Goal: Transaction & Acquisition: Download file/media

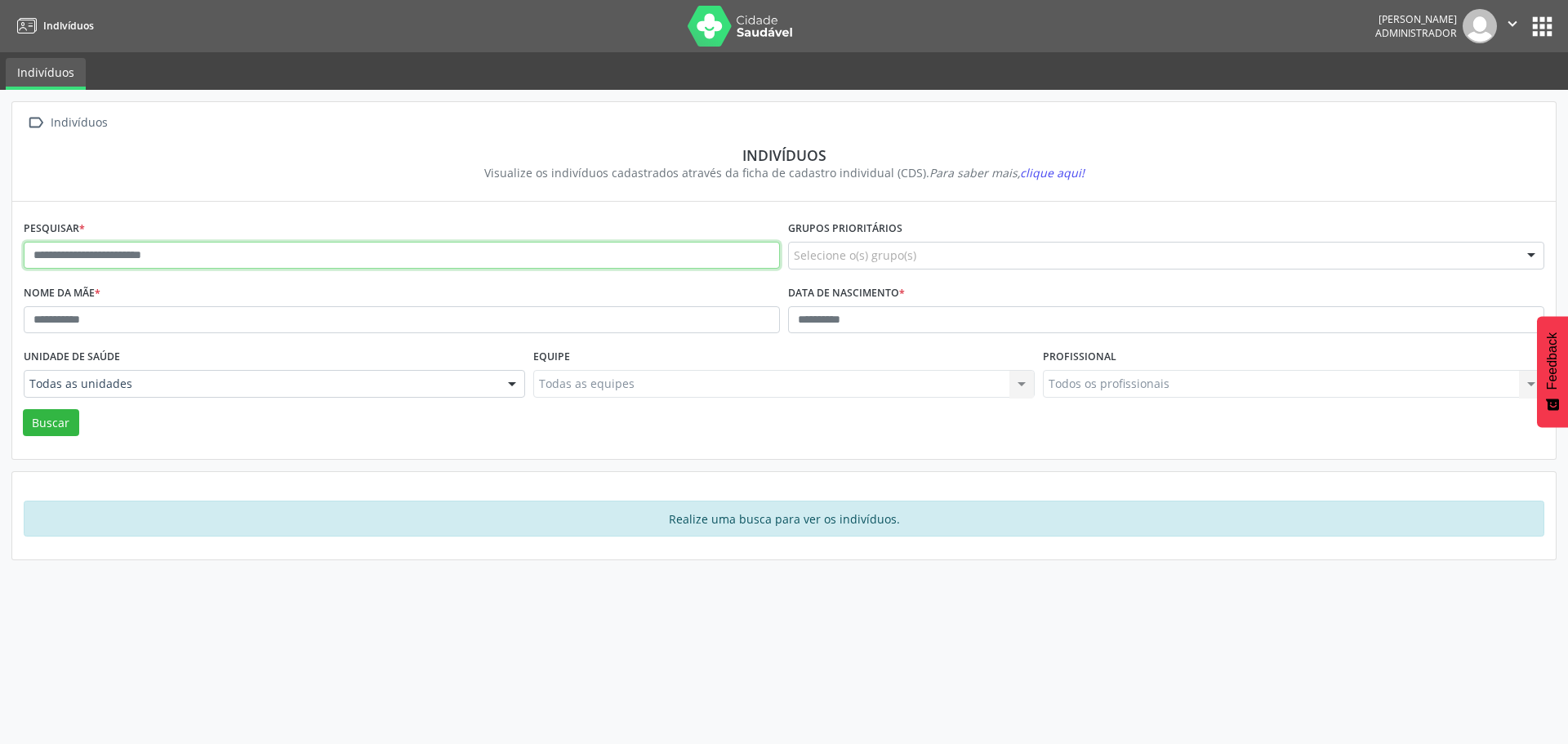
click at [186, 266] on input "text" at bounding box center [401, 255] width 756 height 28
type input "**********"
click at [23, 409] on button "Buscar" at bounding box center [51, 422] width 56 height 28
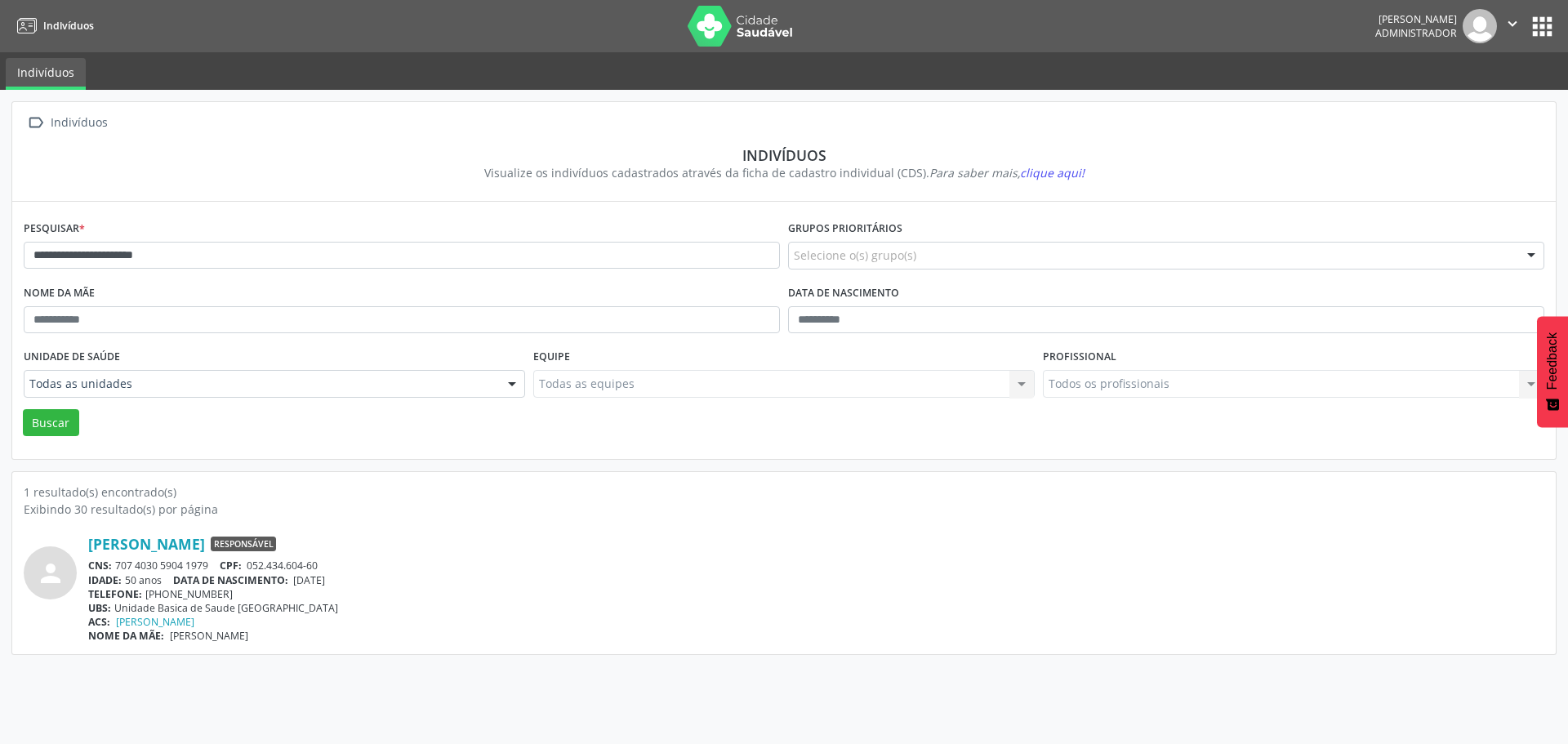
click at [1543, 18] on button "apps" at bounding box center [1543, 27] width 29 height 29
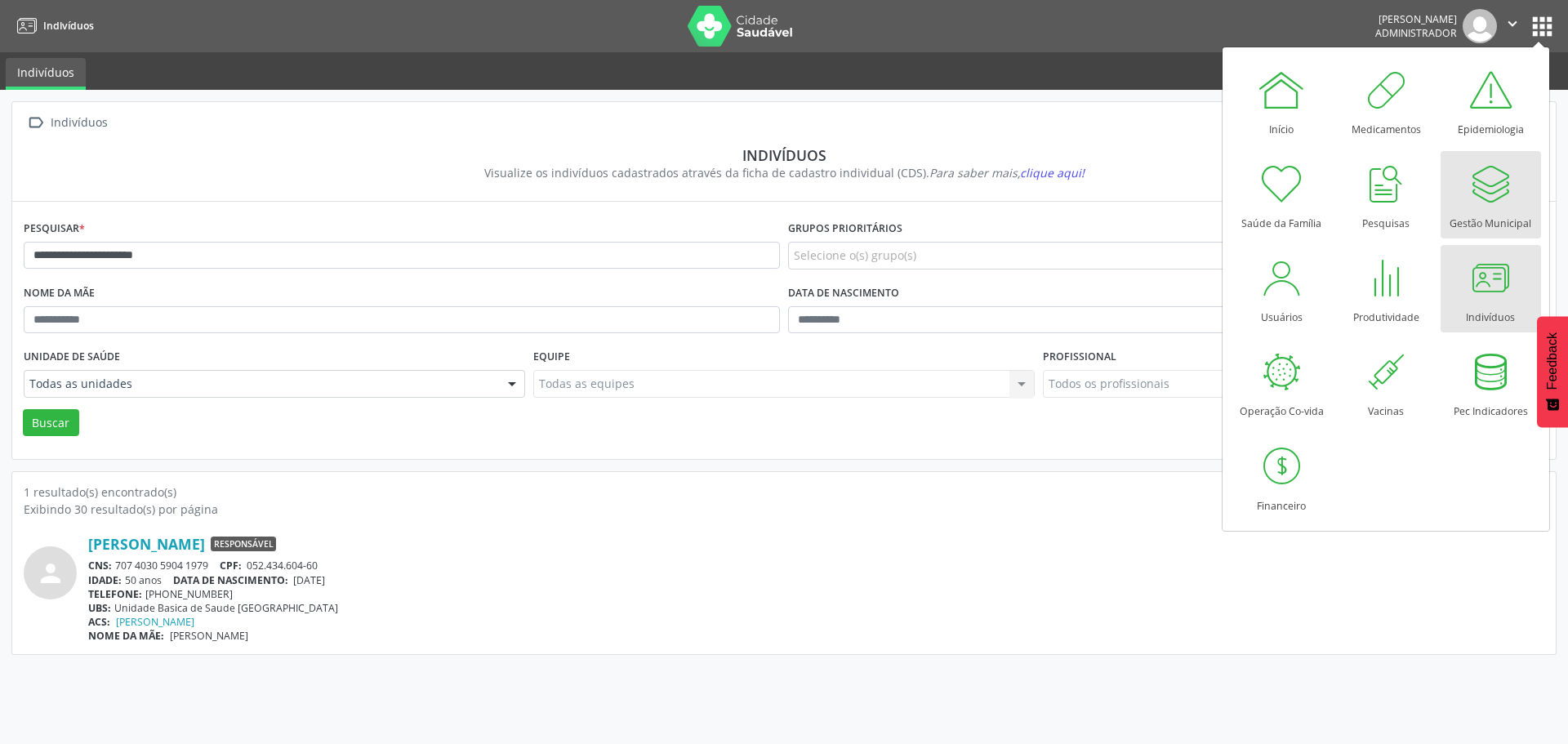
click at [1512, 205] on div at bounding box center [1490, 184] width 49 height 49
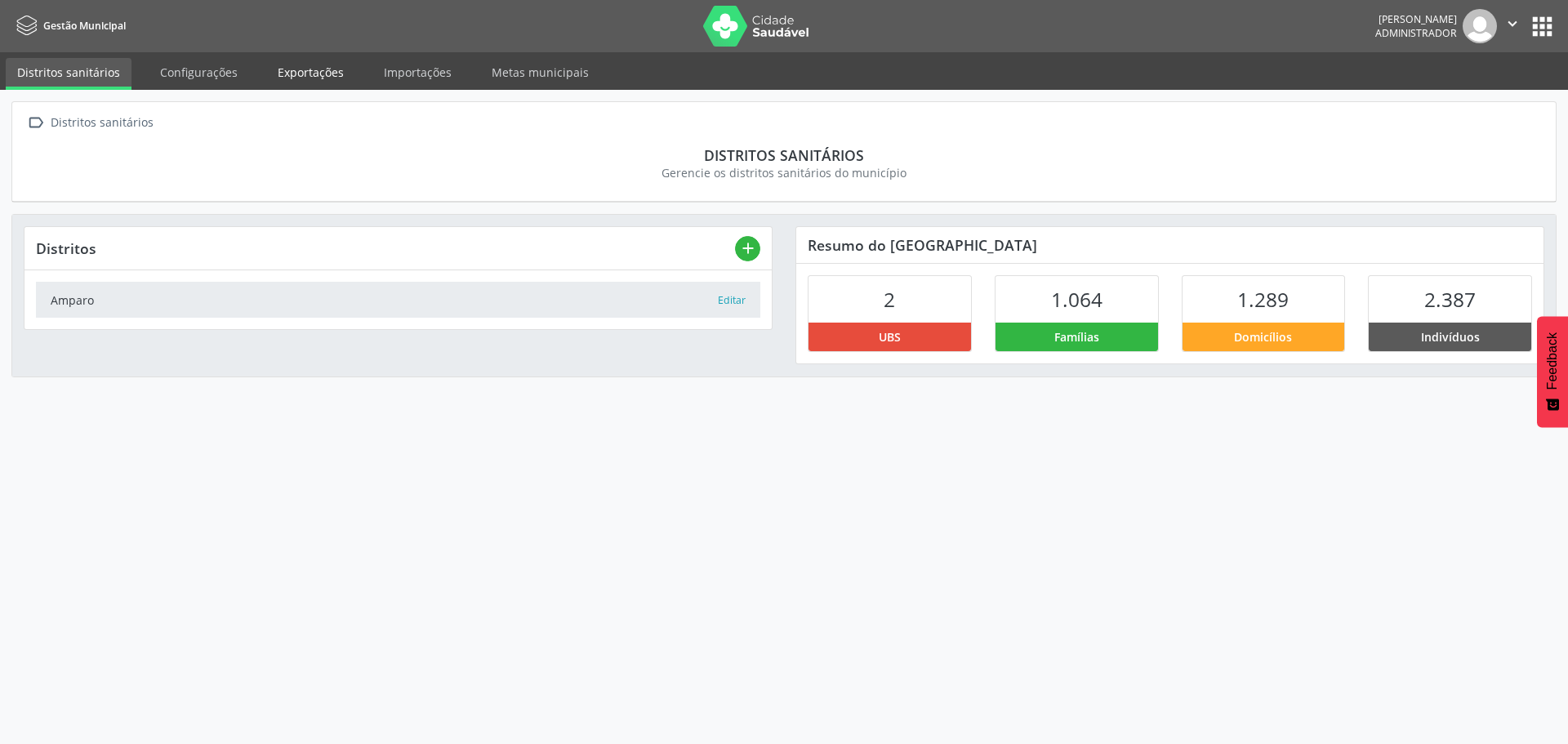
click at [343, 67] on link "Exportações" at bounding box center [311, 72] width 89 height 29
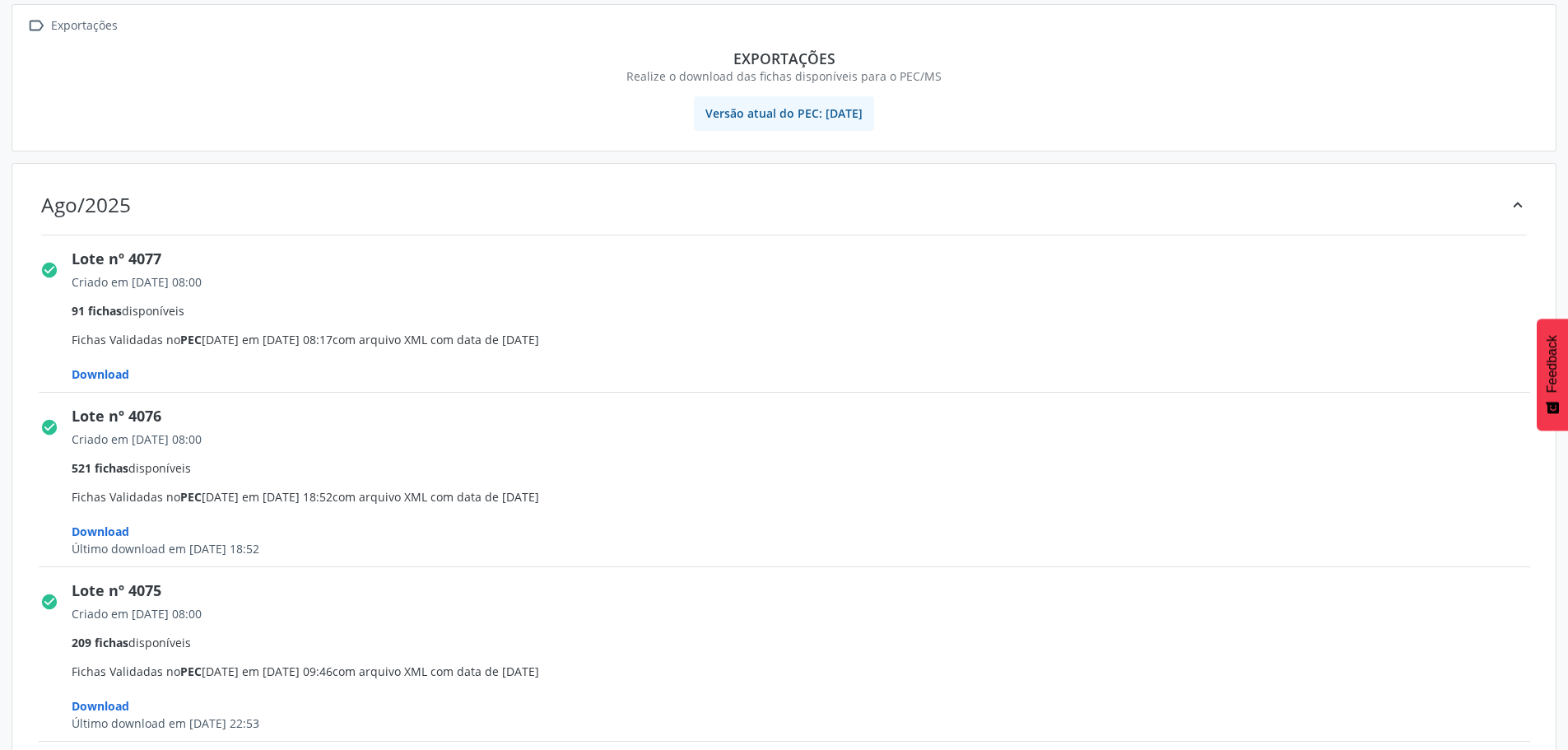
scroll to position [165, 0]
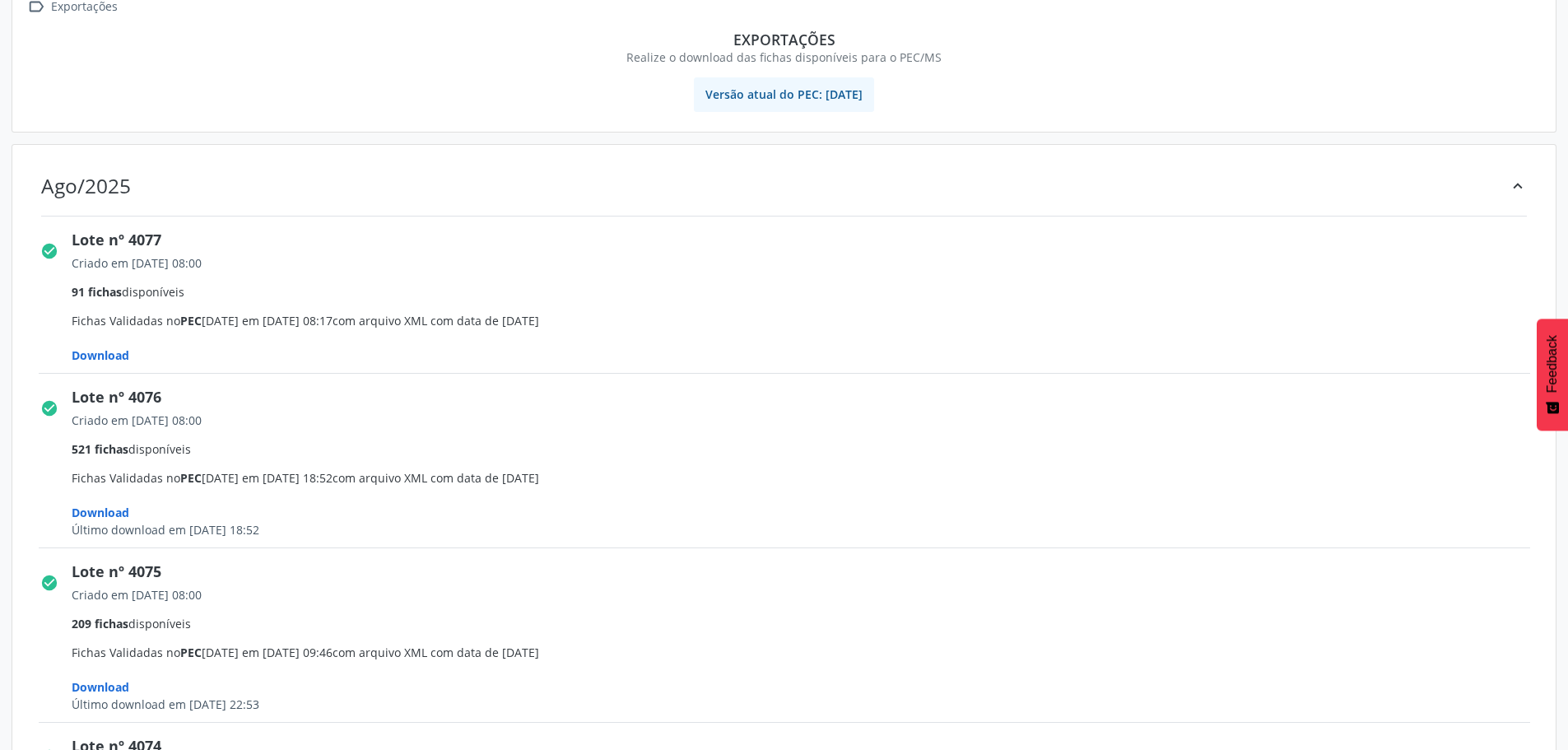
click at [110, 354] on span "Download" at bounding box center [100, 355] width 58 height 15
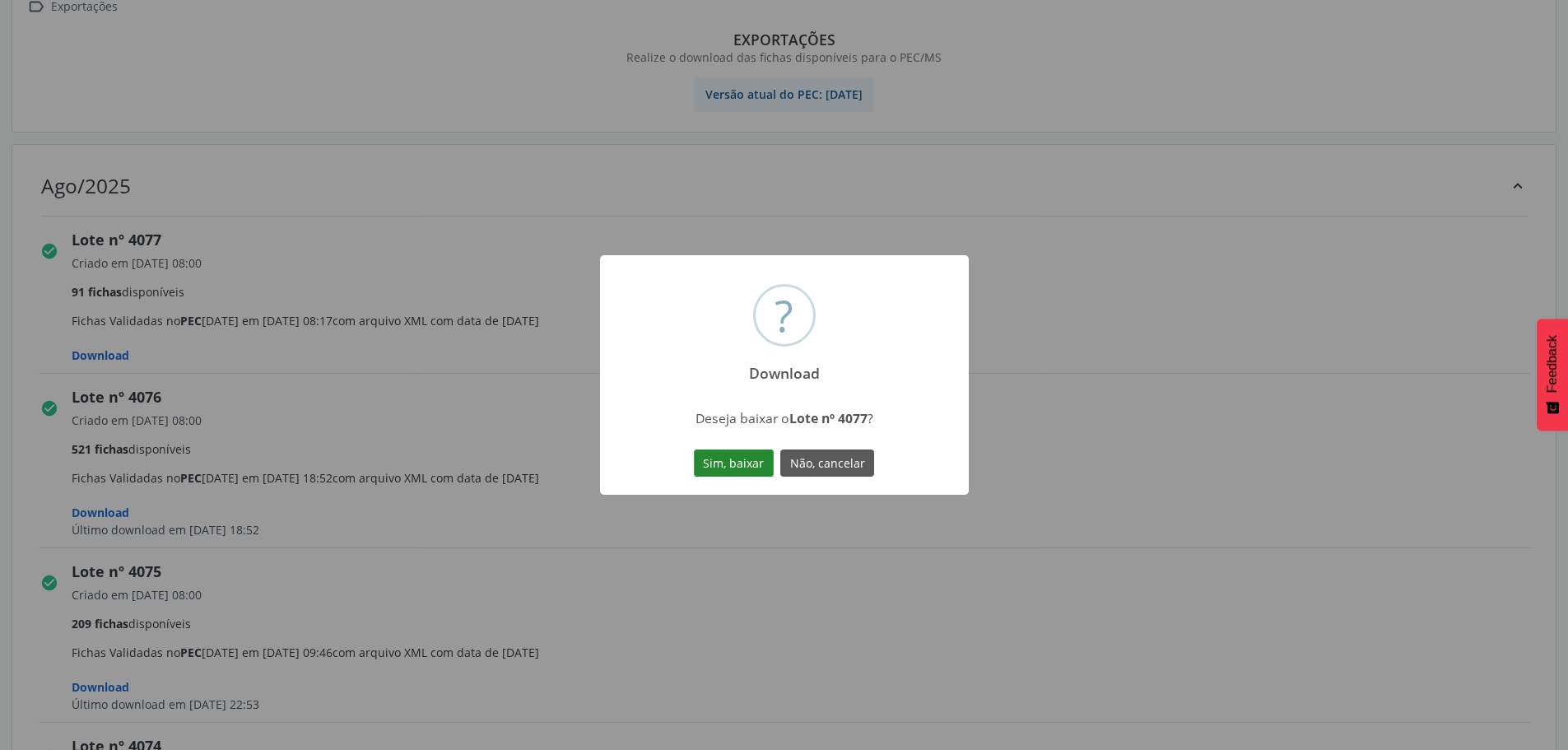
click at [733, 457] on button "Sim, baixar" at bounding box center [734, 463] width 80 height 28
